Goal: Communication & Community: Answer question/provide support

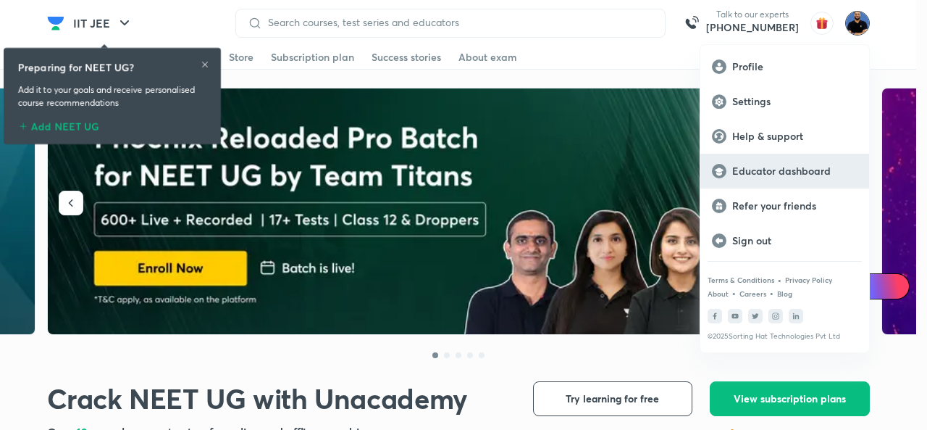
click at [838, 173] on p "Educator dashboard" at bounding box center [794, 170] width 125 height 13
